Goal: Task Accomplishment & Management: Use online tool/utility

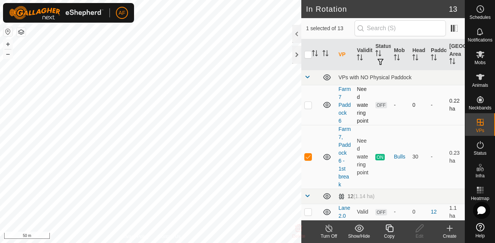
click at [308, 108] on p-checkbox at bounding box center [308, 105] width 8 height 6
checkbox input "true"
click at [308, 160] on p-checkbox at bounding box center [308, 157] width 8 height 6
checkbox input "false"
click at [420, 231] on icon at bounding box center [419, 228] width 9 height 9
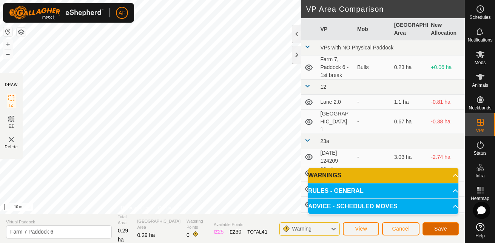
click at [439, 227] on span "Save" at bounding box center [440, 229] width 13 height 6
